Goal: Check status: Check status

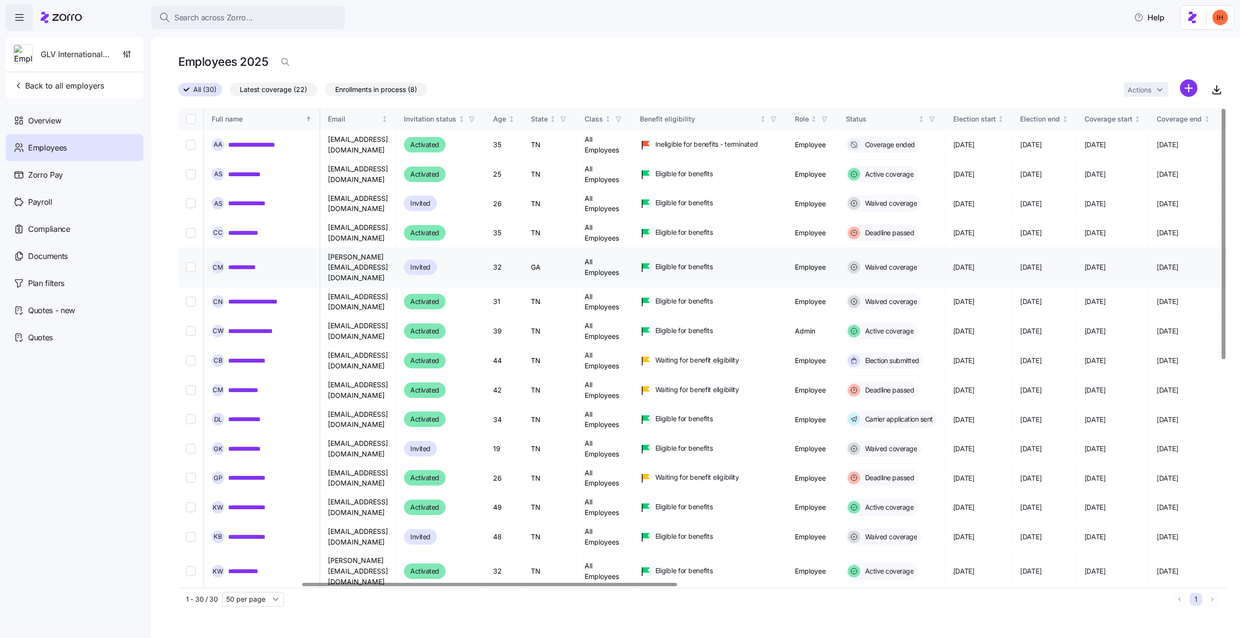
scroll to position [0, 344]
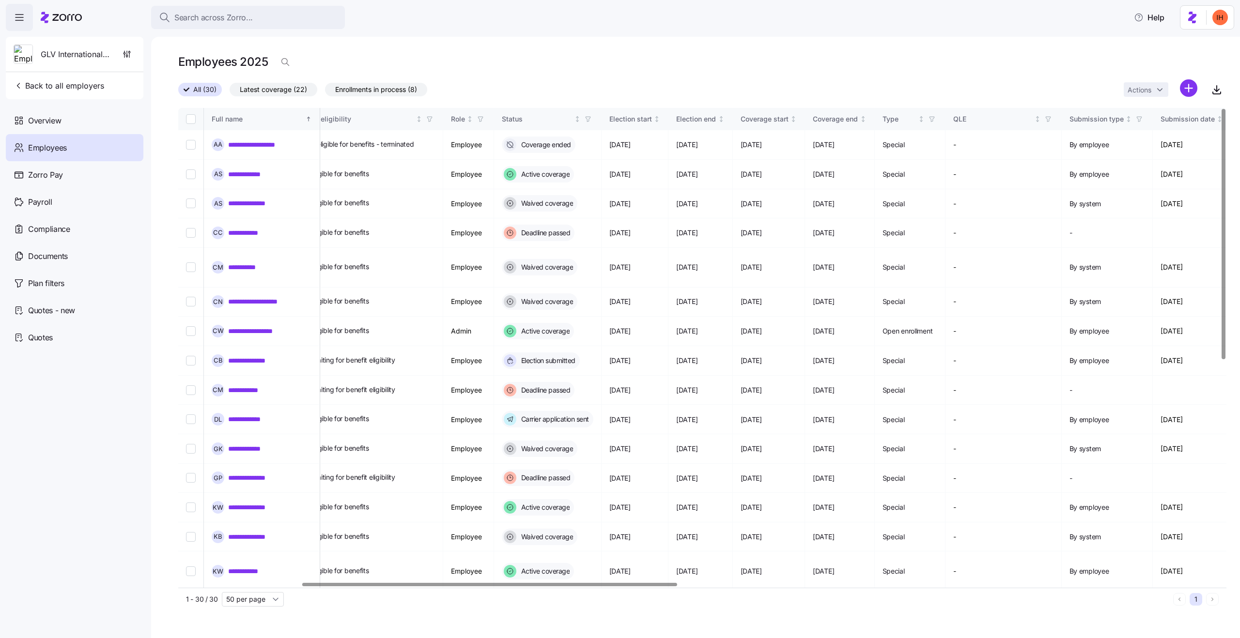
click at [511, 87] on div "All (30) Latest coverage (22) Enrollments in process (8) Actions" at bounding box center [702, 89] width 1048 height 21
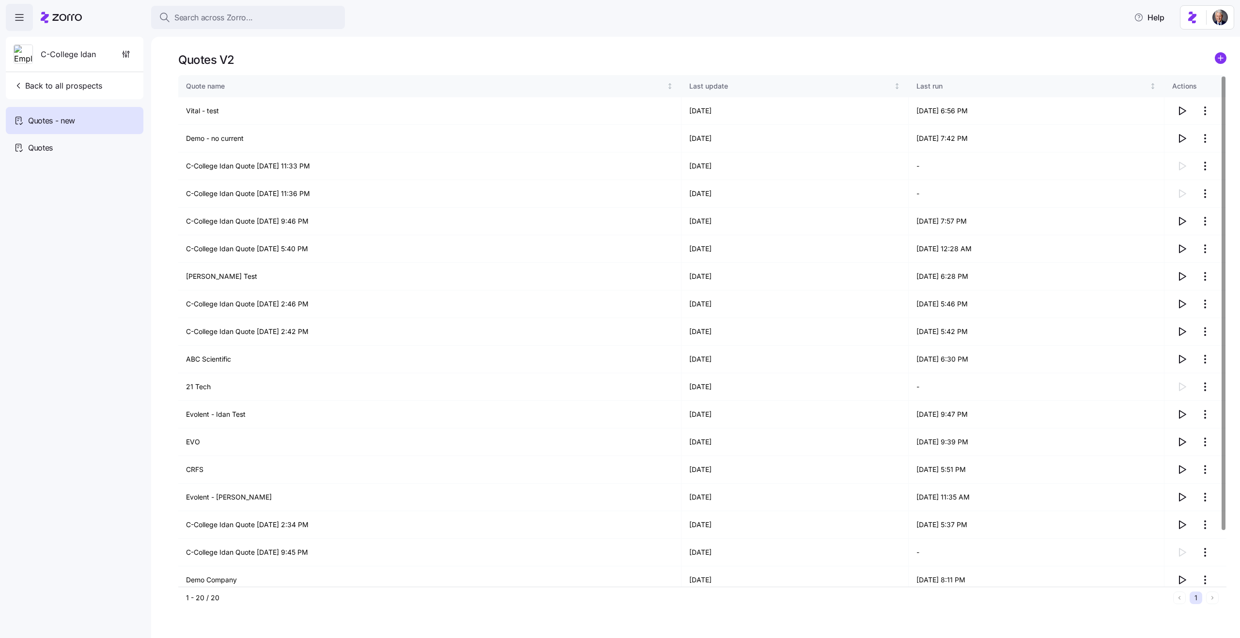
click at [423, 57] on div "Quotes V2" at bounding box center [702, 59] width 1048 height 15
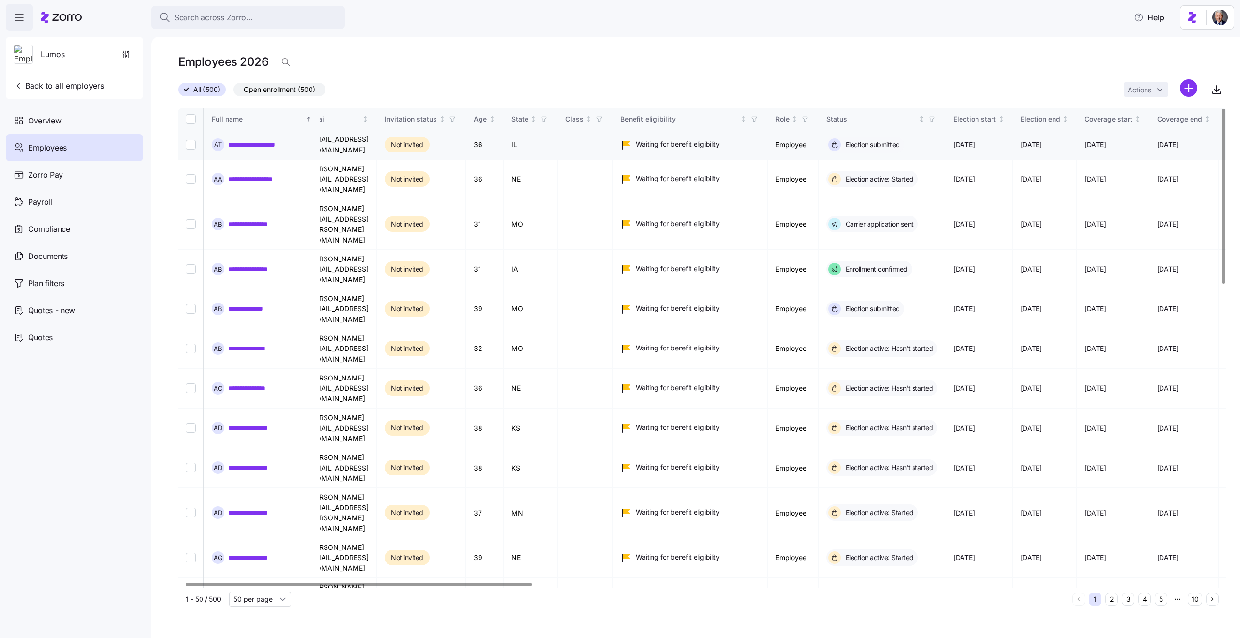
scroll to position [0, 19]
click at [282, 140] on link "**********" at bounding box center [263, 145] width 70 height 10
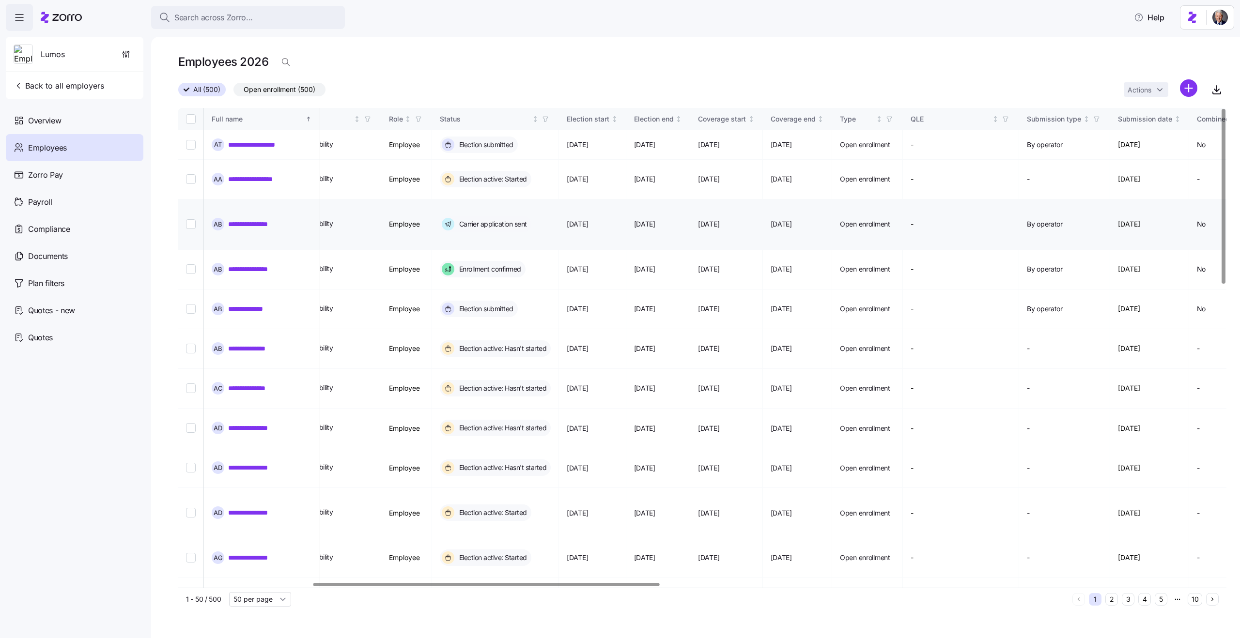
scroll to position [0, 0]
